Goal: Check status

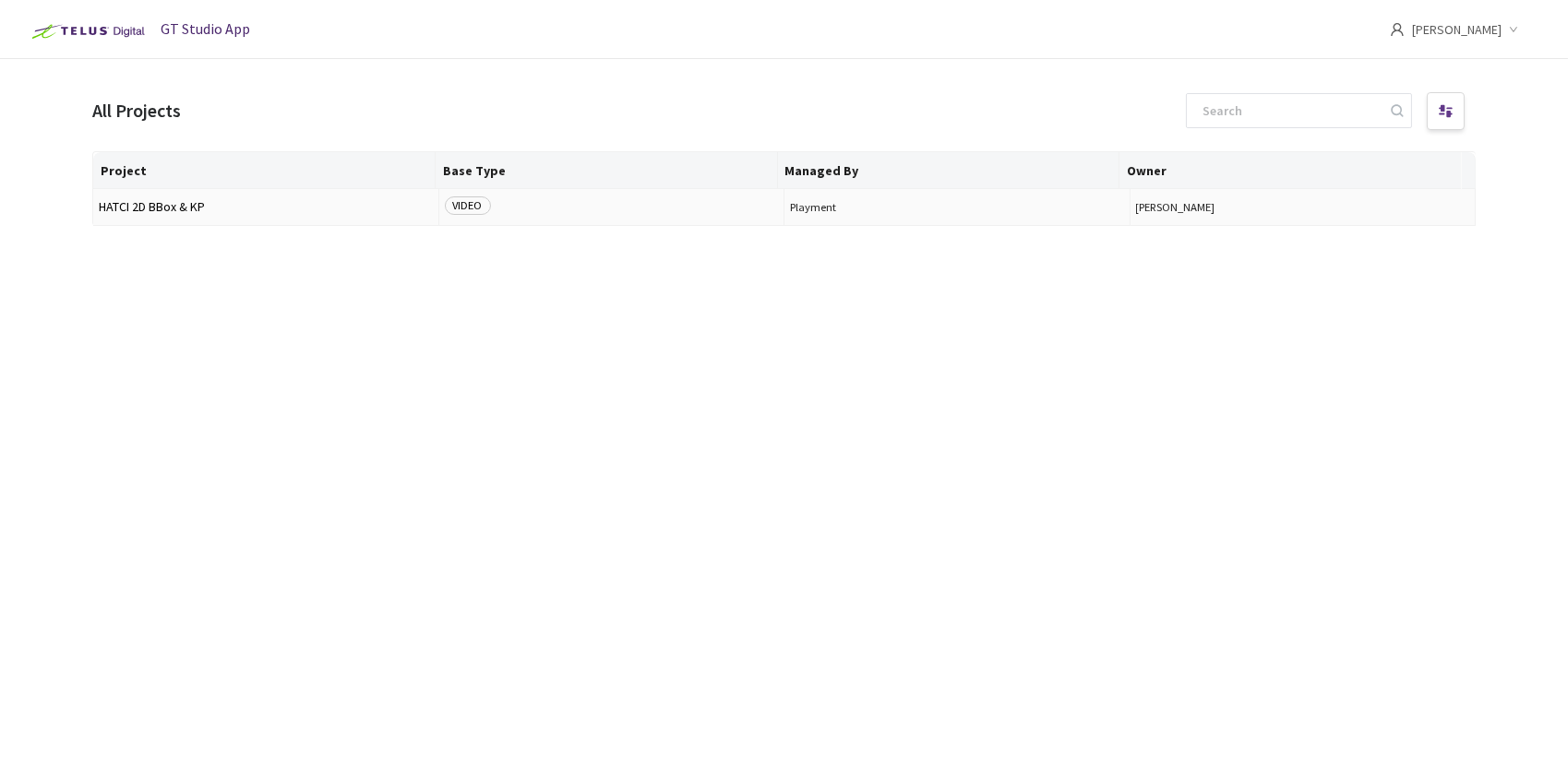
click at [171, 207] on span "HATCI 2D BBox & KP" at bounding box center [265, 207] width 334 height 14
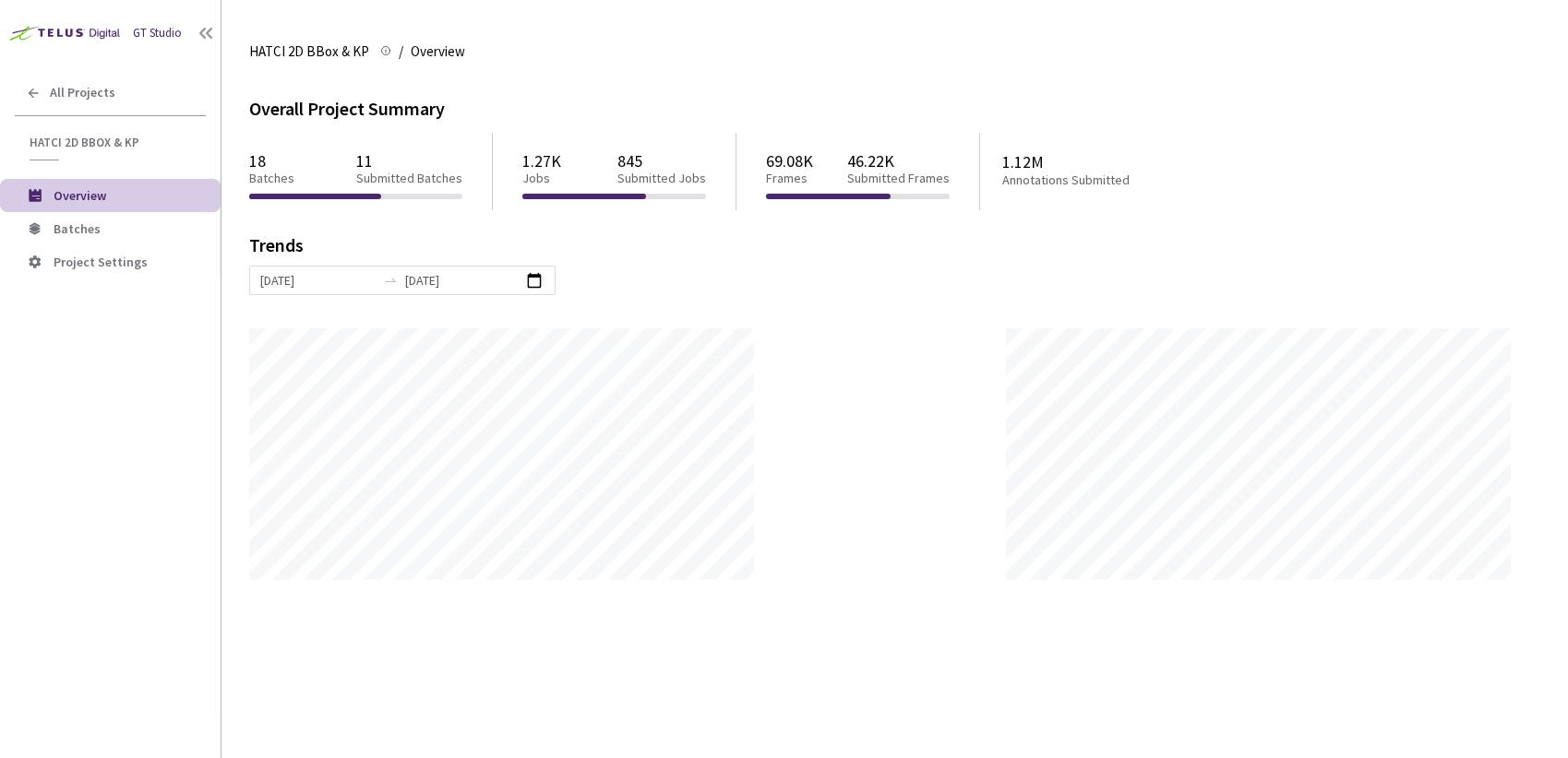
scroll to position [758, 1568]
click at [67, 228] on span "Batches" at bounding box center [77, 228] width 47 height 17
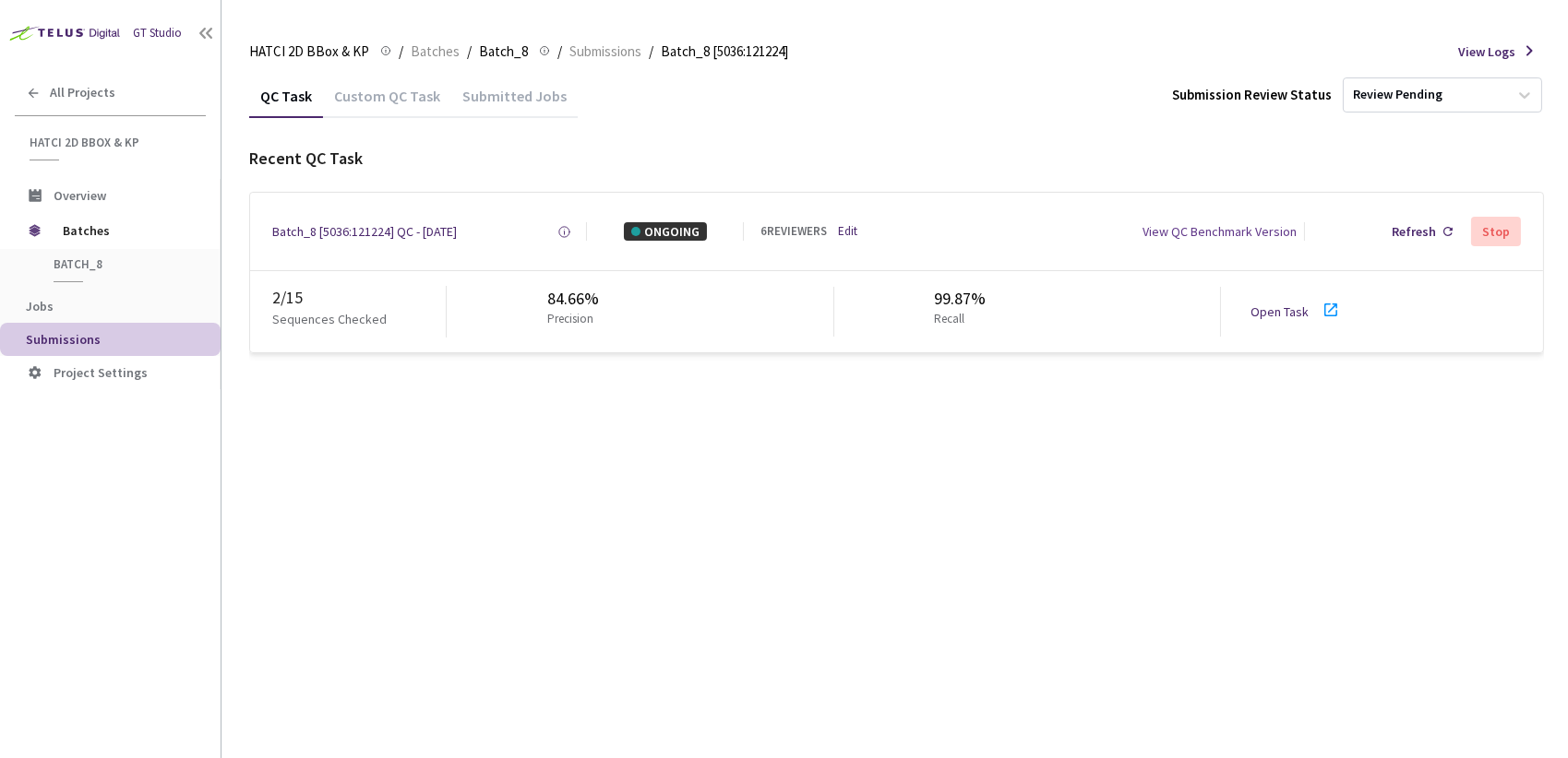
click at [1331, 316] on icon at bounding box center [1330, 309] width 13 height 13
click at [1327, 310] on icon at bounding box center [1330, 310] width 22 height 22
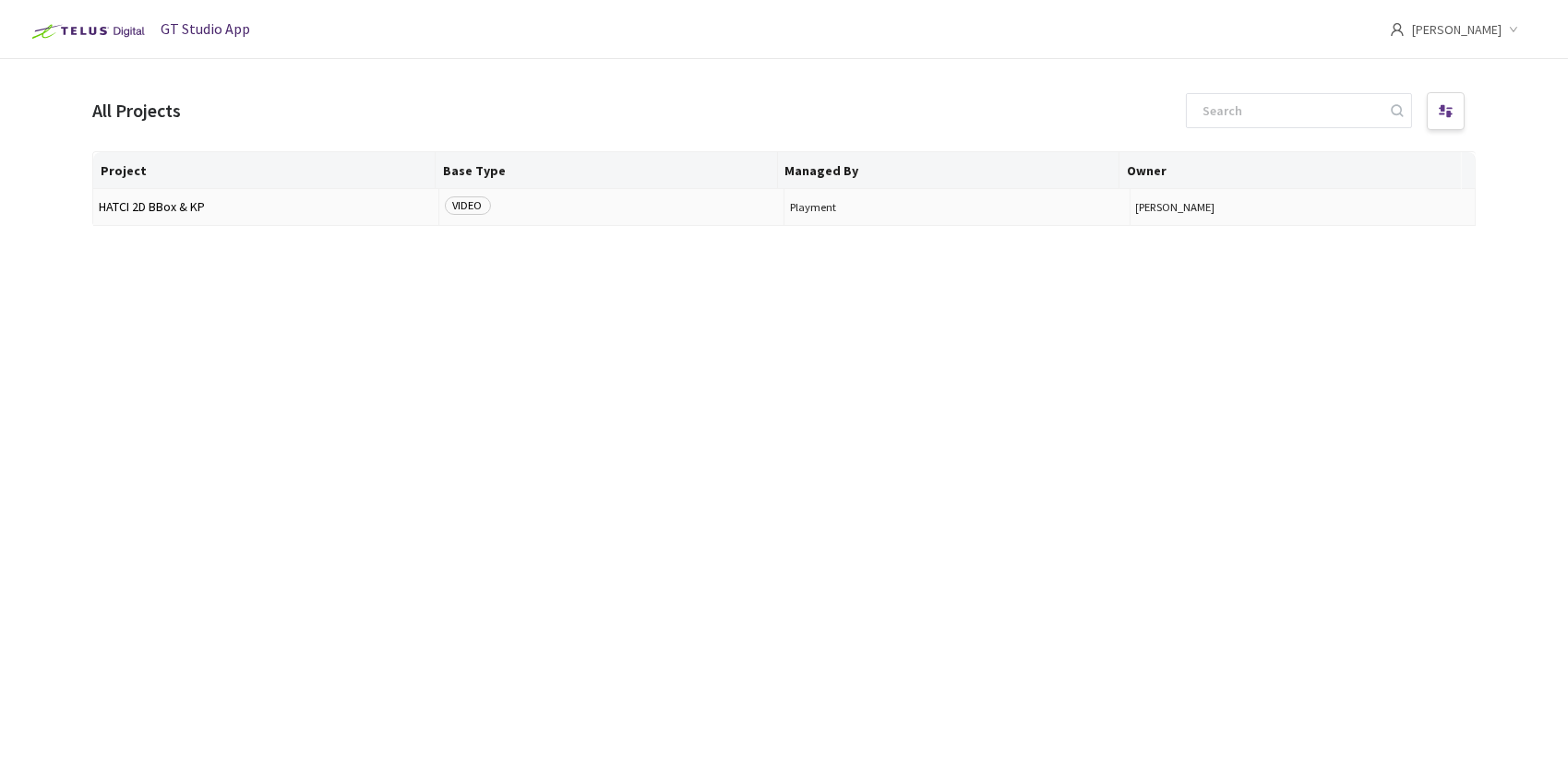
click at [153, 201] on span "HATCI 2D BBox & KP" at bounding box center [265, 207] width 334 height 14
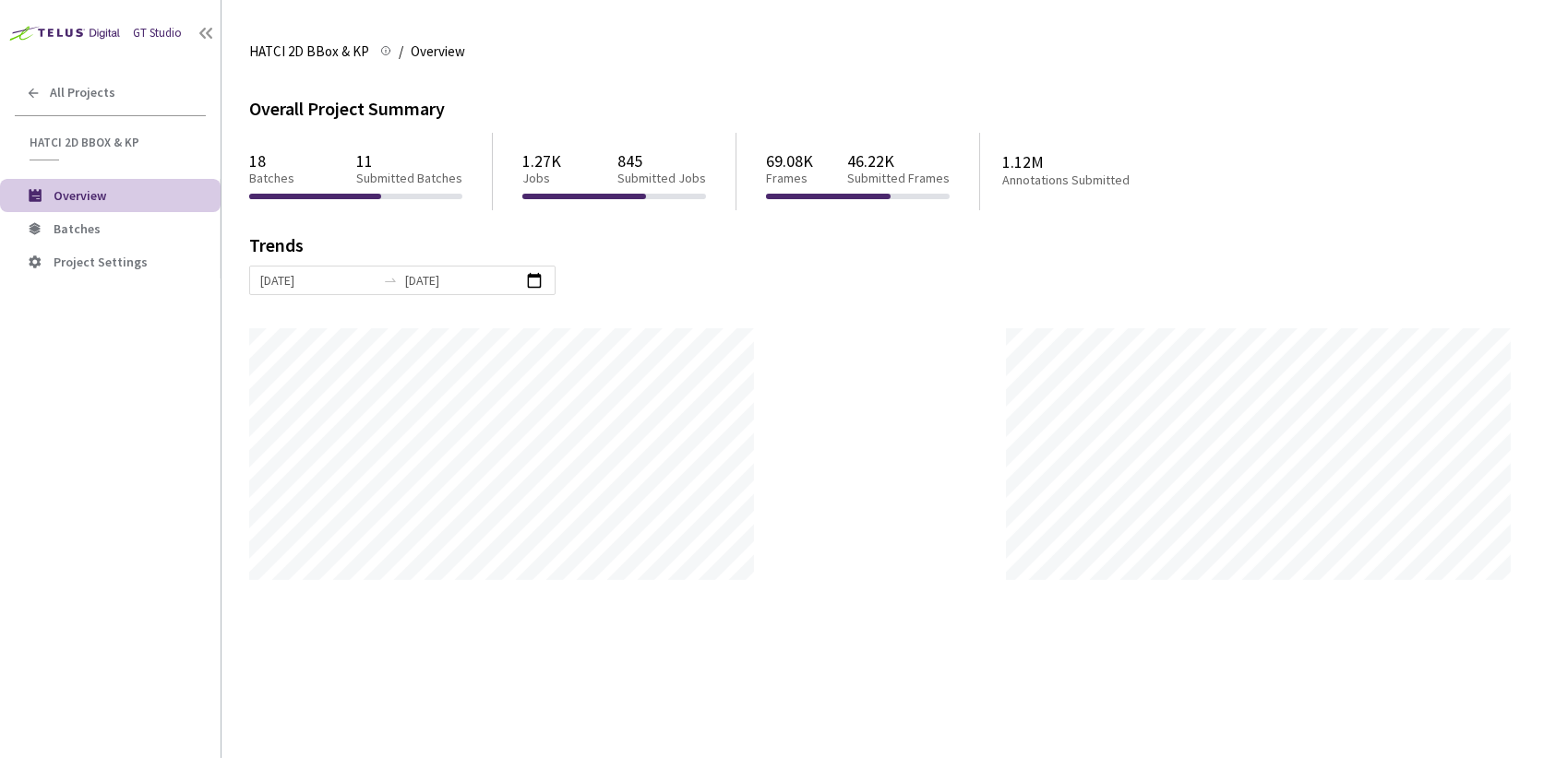
scroll to position [758, 1568]
click at [62, 221] on span "Batches" at bounding box center [77, 228] width 47 height 17
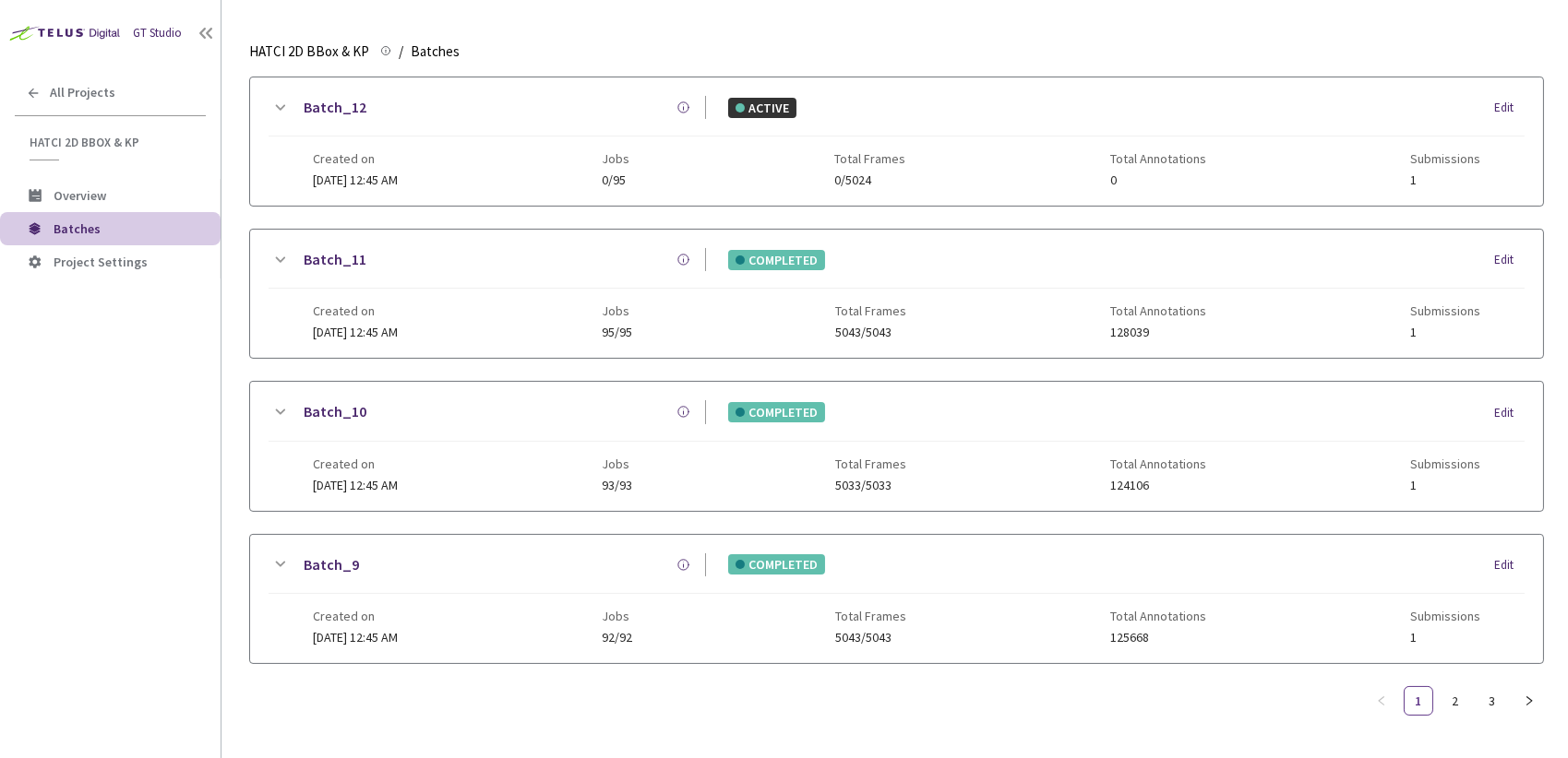
scroll to position [676, 0]
click at [1450, 688] on link "2" at bounding box center [1456, 701] width 27 height 27
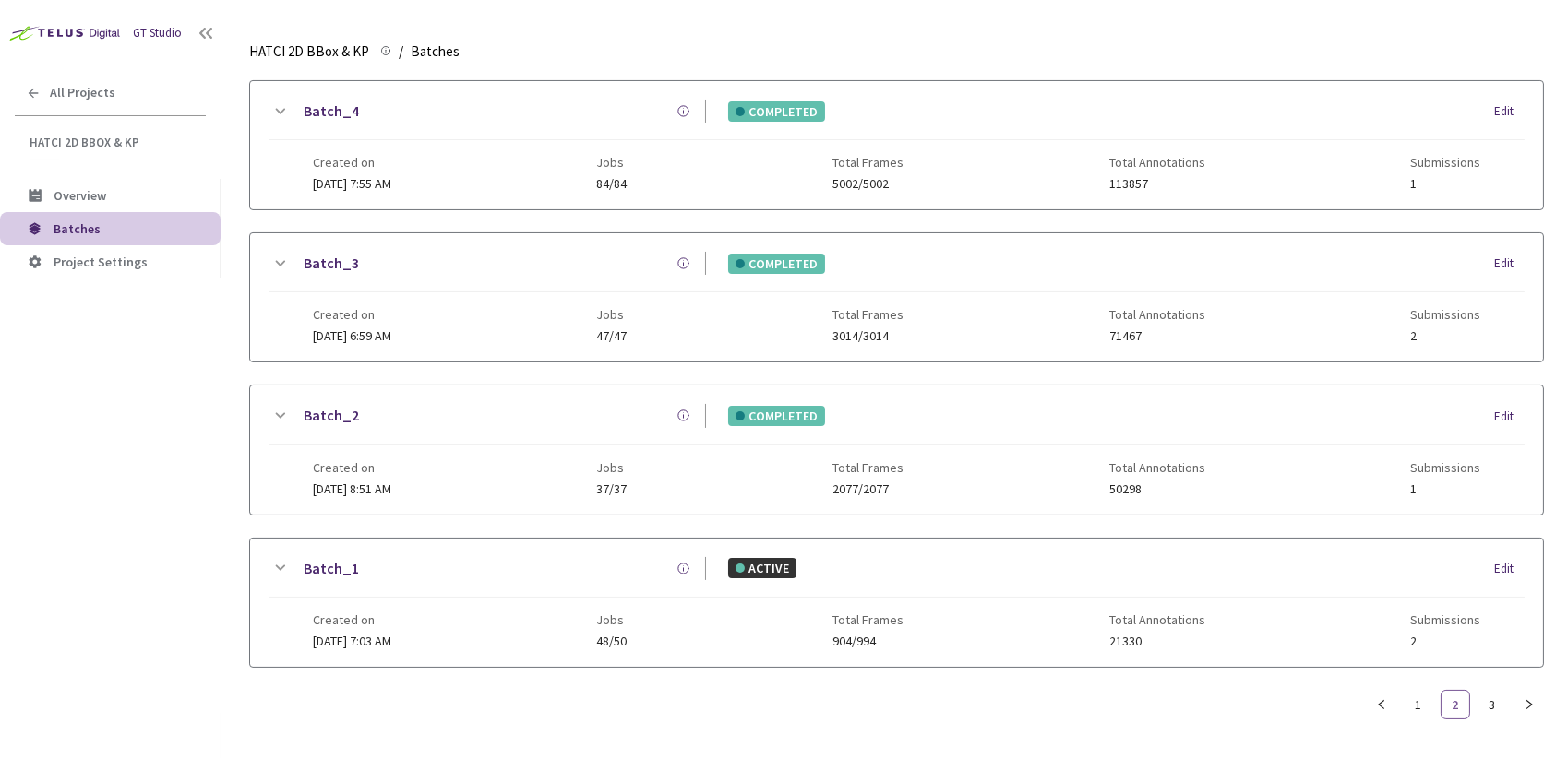
click at [1455, 708] on link "2" at bounding box center [1456, 705] width 27 height 27
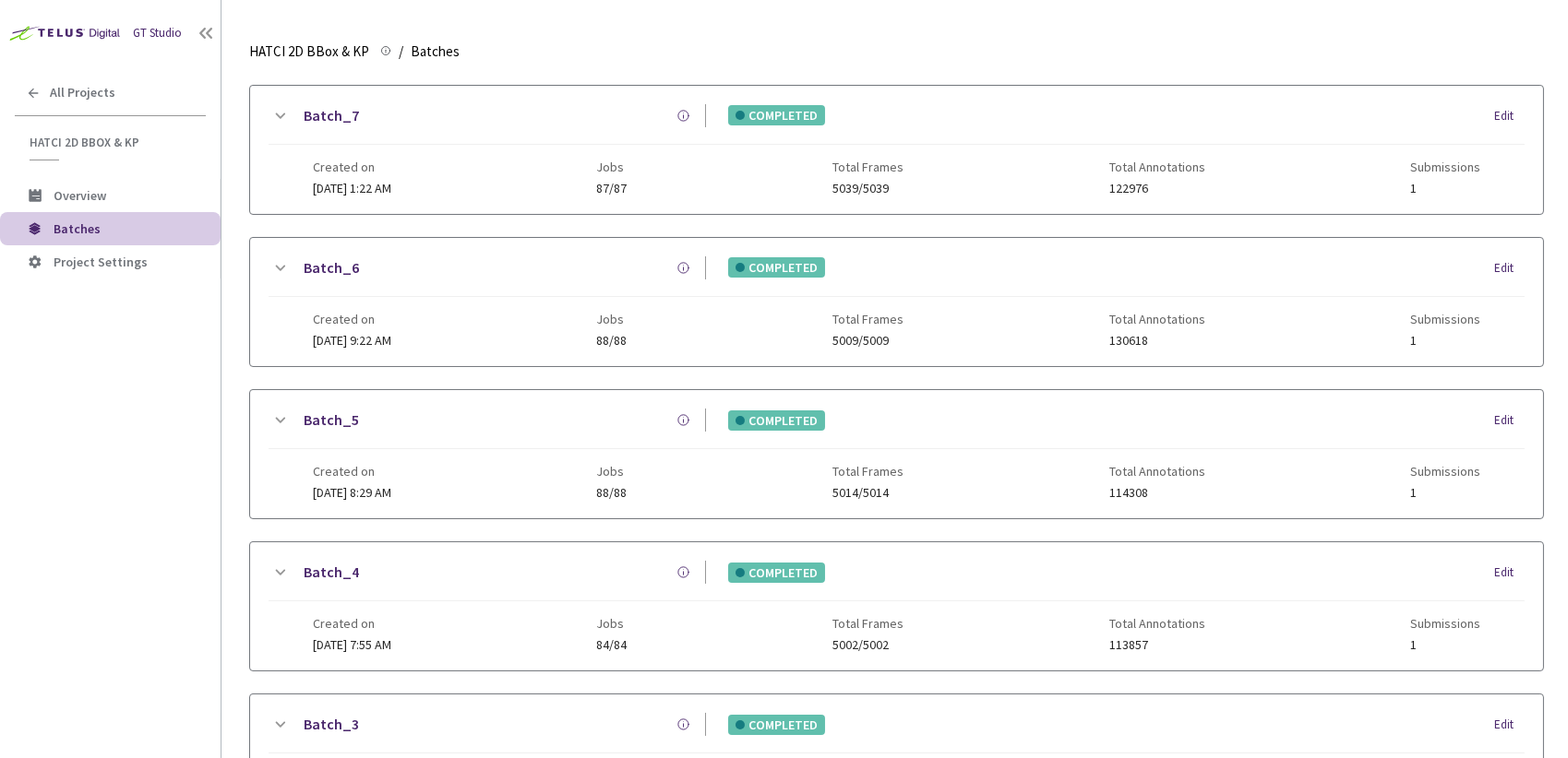
scroll to position [0, 0]
